Goal: Task Accomplishment & Management: Use online tool/utility

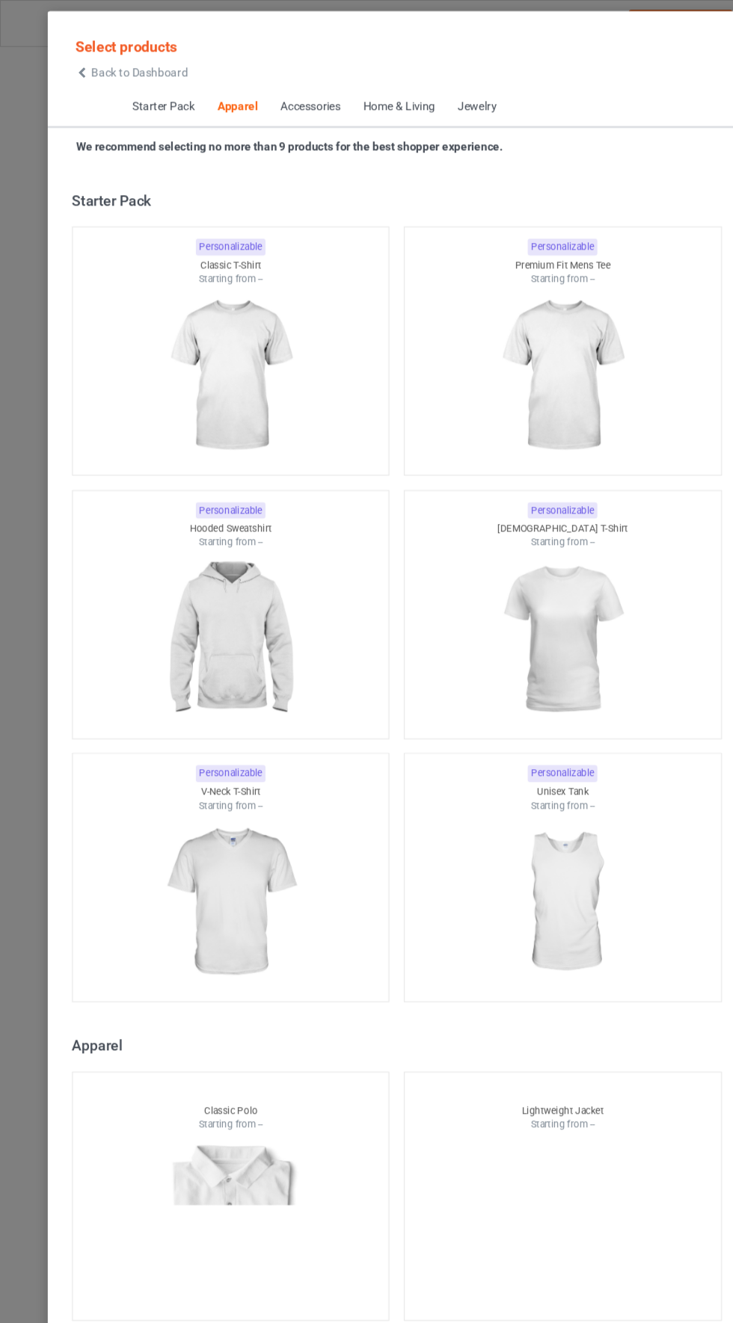
scroll to position [799, 0]
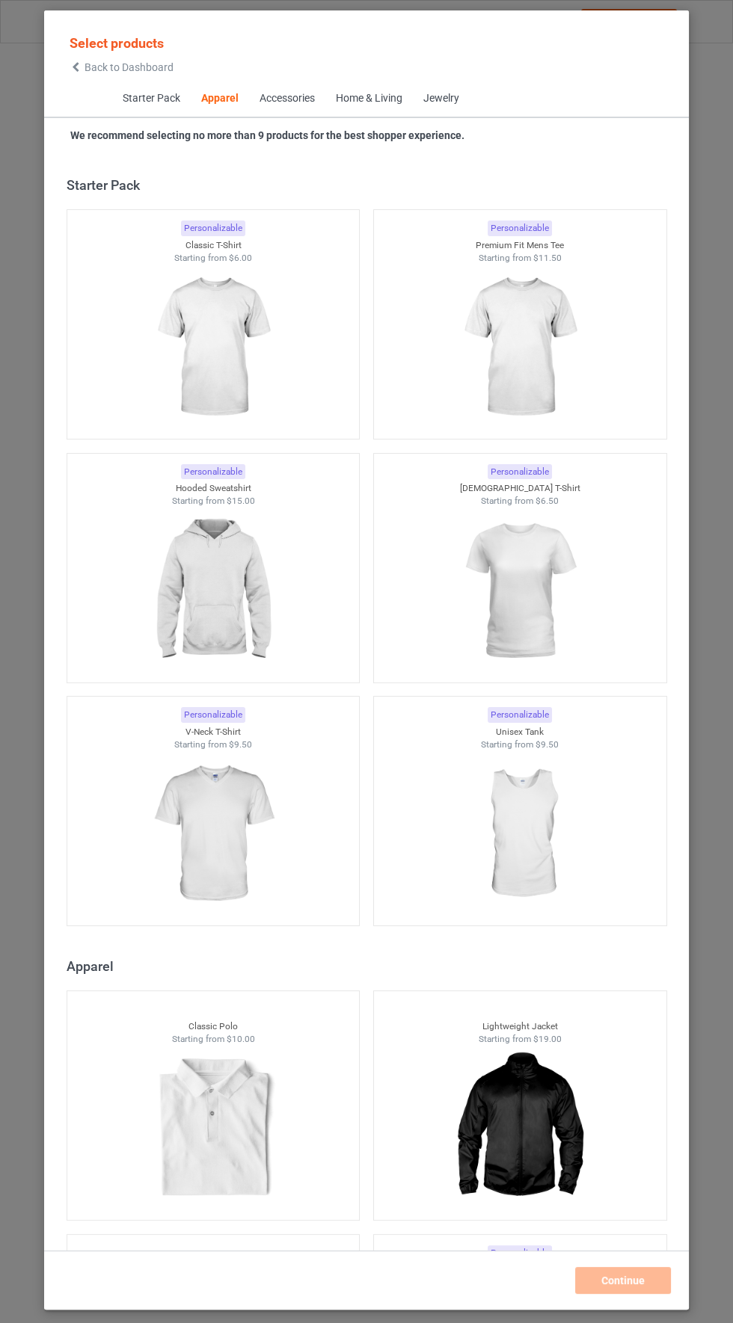
scroll to position [799, 0]
